Goal: Task Accomplishment & Management: Manage account settings

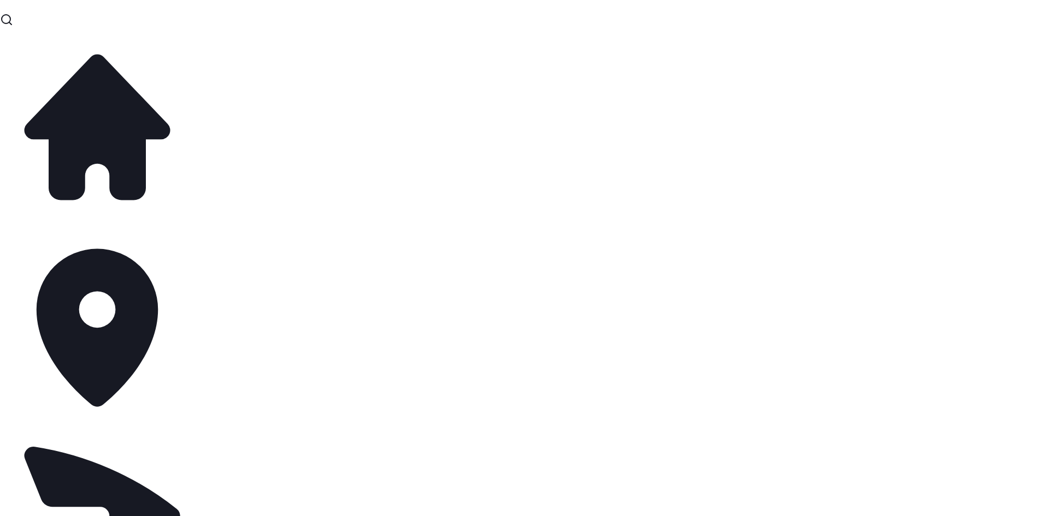
click at [836, 16] on icon "Close toast" at bounding box center [838, 19] width 7 height 7
